Goal: Transaction & Acquisition: Subscribe to service/newsletter

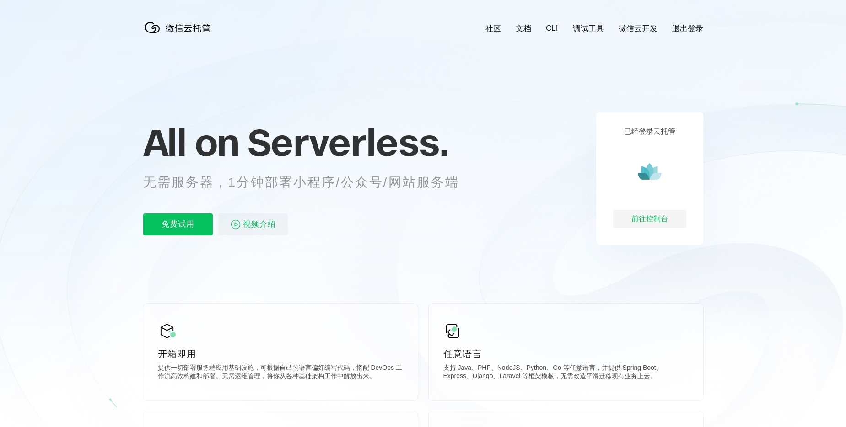
scroll to position [0, 1627]
click at [775, 153] on icon at bounding box center [423, 247] width 878 height 494
click at [179, 228] on p "免费试用" at bounding box center [178, 225] width 70 height 22
click at [655, 220] on div "前往控制台" at bounding box center [649, 219] width 73 height 18
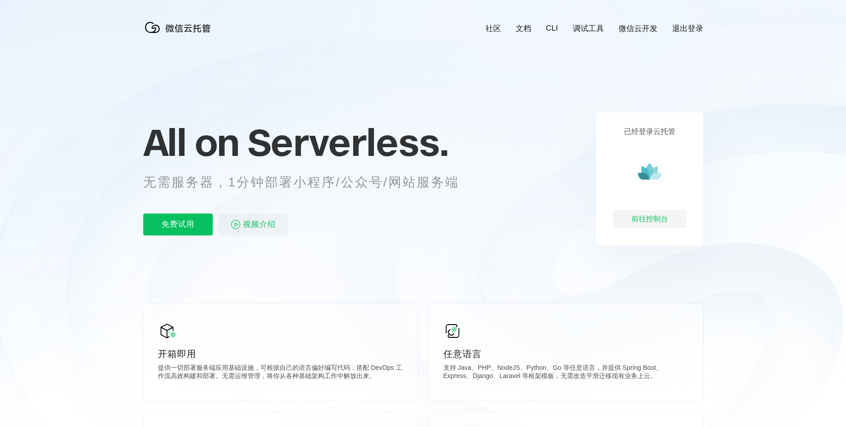
click at [794, 64] on icon at bounding box center [423, 247] width 878 height 494
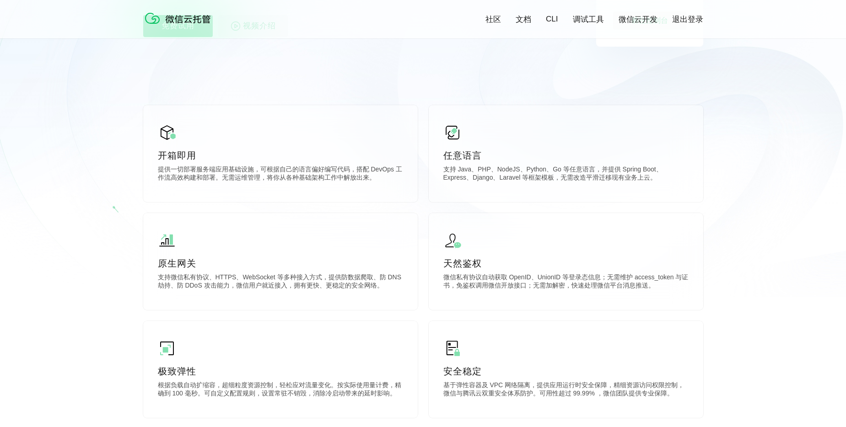
scroll to position [256, 0]
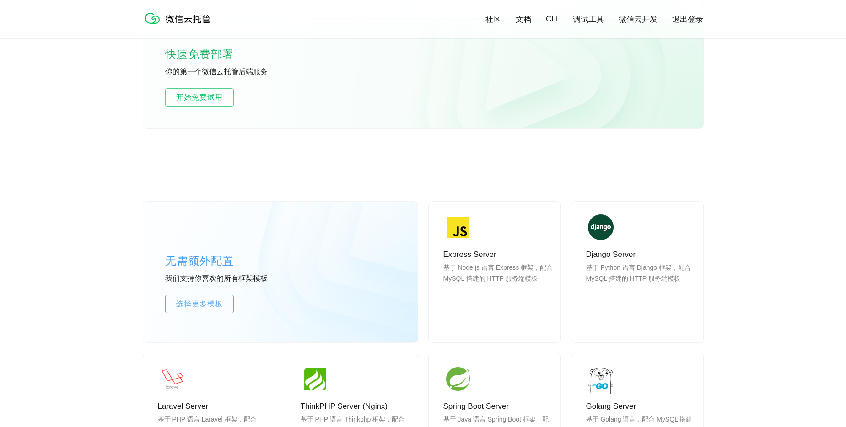
scroll to position [838, 0]
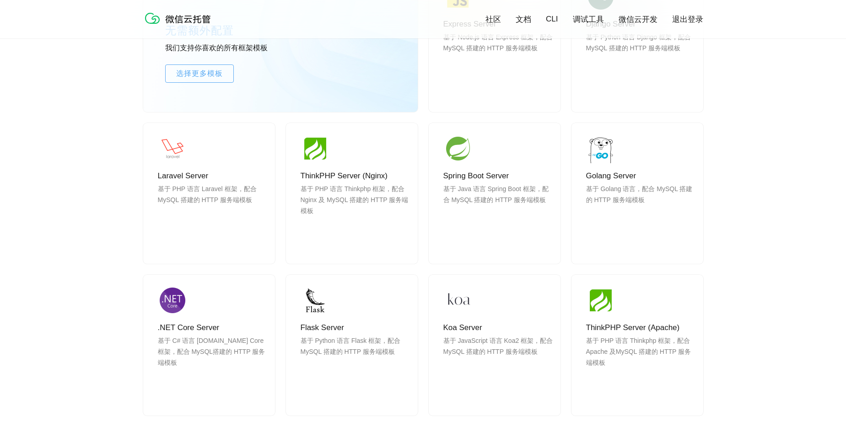
click at [753, 201] on div "无需额外配置 我们支持你喜欢的所有框架模板 选择更多模板 Express Server 基于 Node.js 语言 Express 框架，配合 MySQL 搭…" at bounding box center [423, 209] width 846 height 559
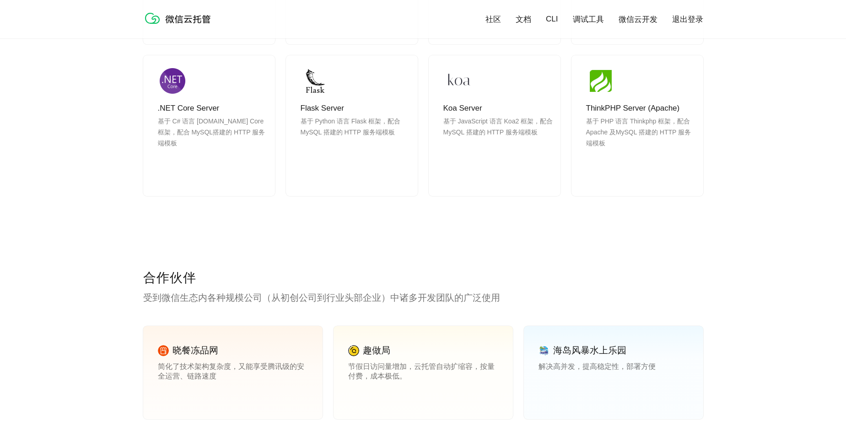
scroll to position [1173, 0]
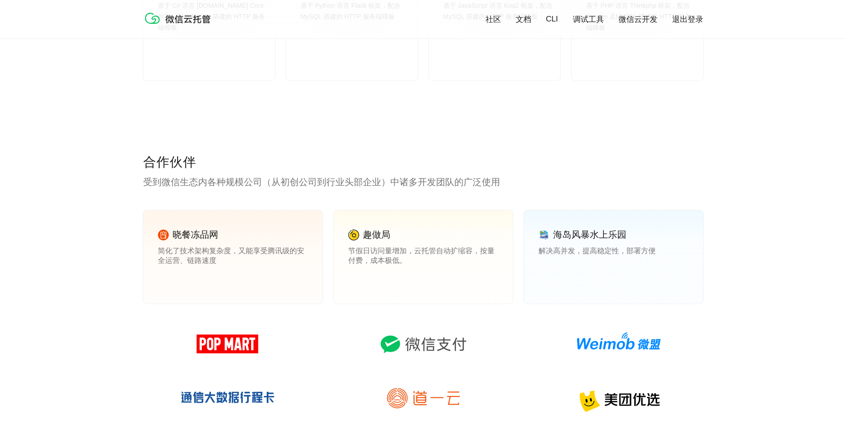
click at [753, 200] on div "合作伙伴 受到微信生态内各种规模公司（从初创公司到行业头部企业）中诸多开发团队的广泛使用 晓餐冻品网 简化了技术架构复杂度，又能享受腾讯级的安全运营、链路速度…" at bounding box center [423, 337] width 846 height 366
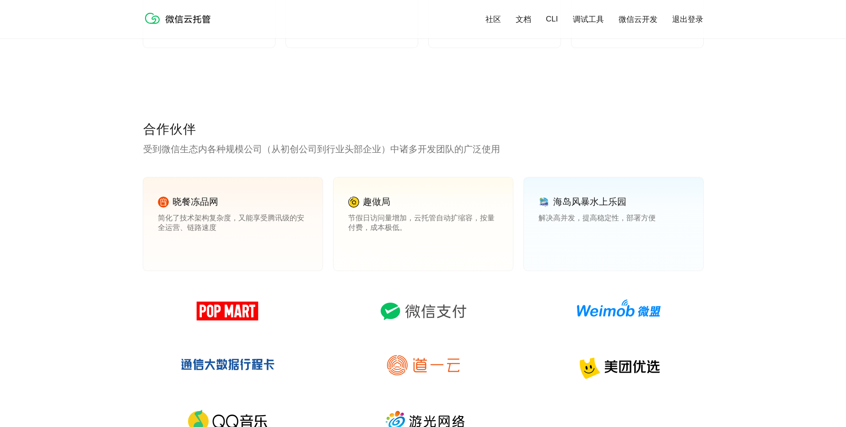
scroll to position [1369, 0]
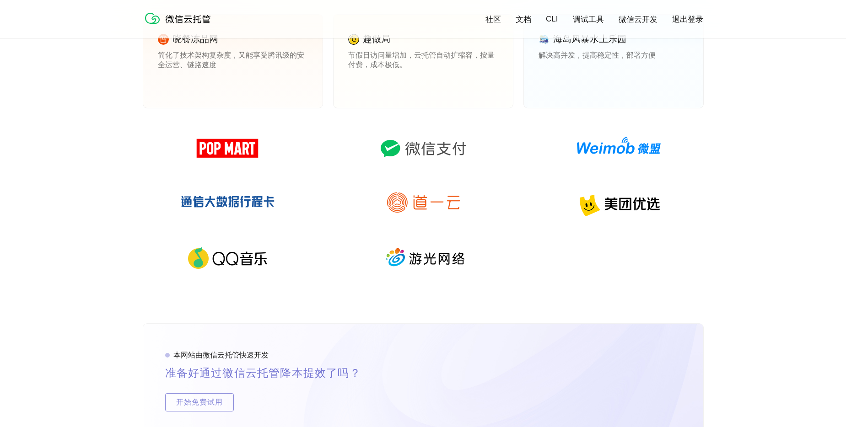
click at [753, 200] on div "合作伙伴 受到微信生态内各种规模公司（从初创公司到行业头部企业）中诸多开发团队的广泛使用 晓餐冻品网 简化了技术架构复杂度，又能享受腾讯级的安全运营、链路速度…" at bounding box center [423, 141] width 846 height 366
click at [774, 158] on div "合作伙伴 受到微信生态内各种规模公司（从初创公司到行业头部企业）中诸多开发团队的广泛使用 晓餐冻品网 简化了技术架构复杂度，又能享受腾讯级的安全运营、链路速度…" at bounding box center [423, 141] width 846 height 366
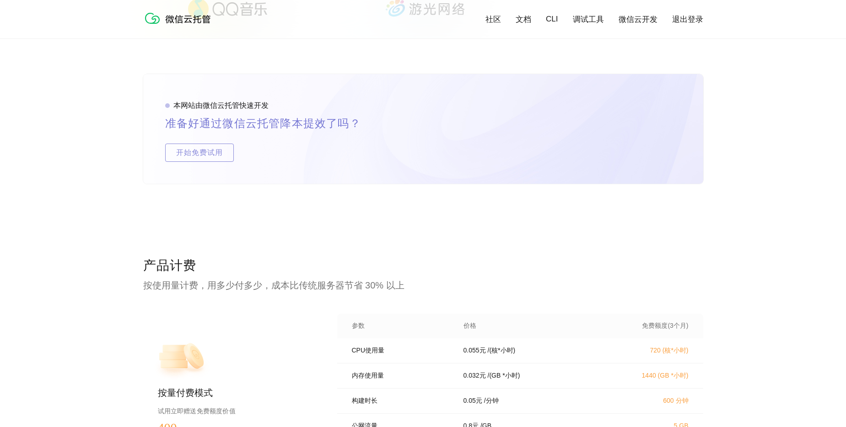
scroll to position [1725, 0]
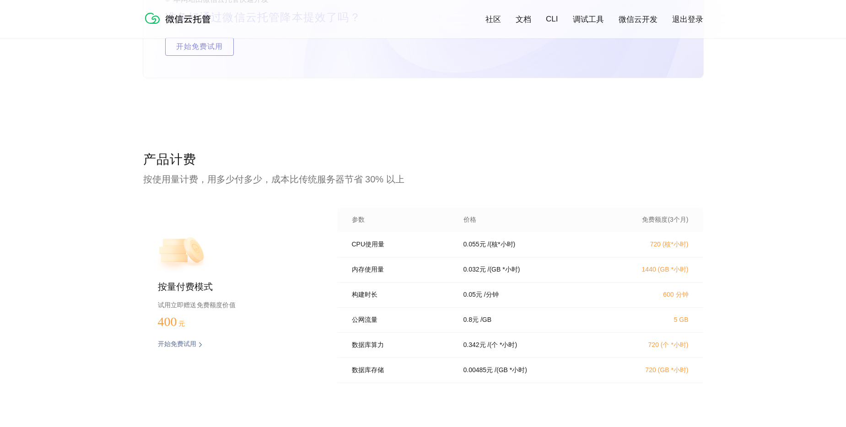
click at [779, 150] on div "本网站由微信云托管快速开发 准备好通过微信云托管降本提效了吗？ 开始免费试用" at bounding box center [423, 59] width 846 height 183
click at [772, 147] on div "本网站由微信云托管快速开发 准备好通过微信云托管降本提效了吗？ 开始免费试用" at bounding box center [423, 59] width 846 height 183
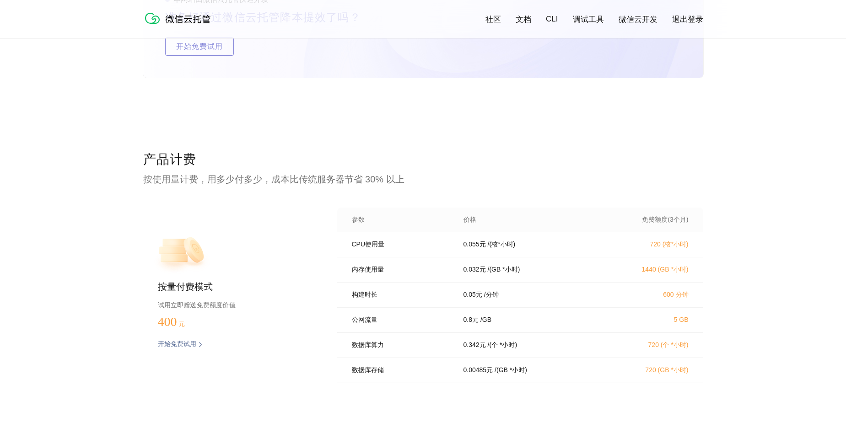
click at [65, 290] on div "产品计费 按使用量计费，用多少付多少，成本比传统服务器节省 30% 以上 按量付费模式 试用立即赠送免费额度价值 400 元 开始免费试用 预估费用 参数 价…" at bounding box center [423, 306] width 846 height 311
click at [787, 168] on div "产品计费 按使用量计费，用多少付多少，成本比传统服务器节省 30% 以上 按量付费模式 试用立即赠送免费额度价值 400 元 开始免费试用 预估费用 参数 价…" at bounding box center [423, 306] width 846 height 311
click at [783, 167] on div "产品计费 按使用量计费，用多少付多少，成本比传统服务器节省 30% 以上 按量付费模式 试用立即赠送免费额度价值 400 元 开始免费试用 预估费用 参数 价…" at bounding box center [423, 306] width 846 height 311
click at [782, 166] on div "产品计费 按使用量计费，用多少付多少，成本比传统服务器节省 30% 以上 按量付费模式 试用立即赠送免费额度价值 400 元 开始免费试用 预估费用 参数 价…" at bounding box center [423, 306] width 846 height 311
click at [766, 161] on div "产品计费 按使用量计费，用多少付多少，成本比传统服务器节省 30% 以上 按量付费模式 试用立即赠送免费额度价值 400 元 开始免费试用 预估费用 参数 价…" at bounding box center [423, 306] width 846 height 311
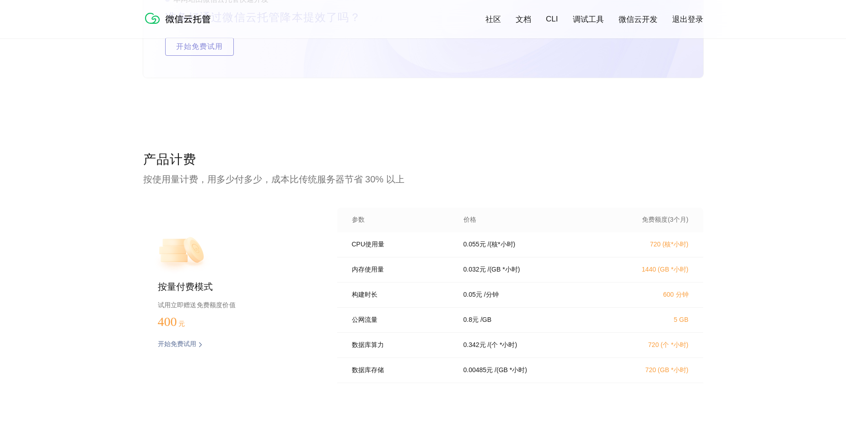
click at [766, 161] on div "产品计费 按使用量计费，用多少付多少，成本比传统服务器节省 30% 以上 按量付费模式 试用立即赠送免费额度价值 400 元 开始免费试用 预估费用 参数 价…" at bounding box center [423, 306] width 846 height 311
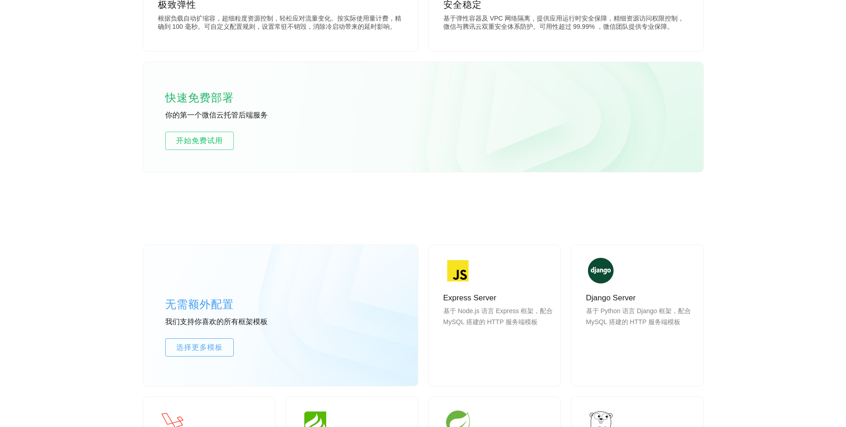
scroll to position [0, 0]
